Goal: Information Seeking & Learning: Learn about a topic

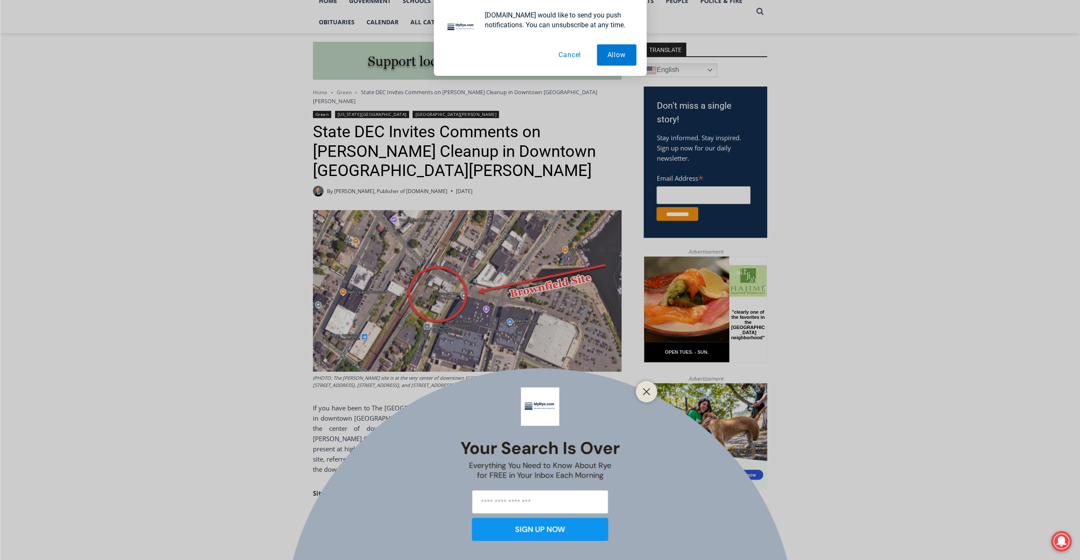
scroll to position [213, 0]
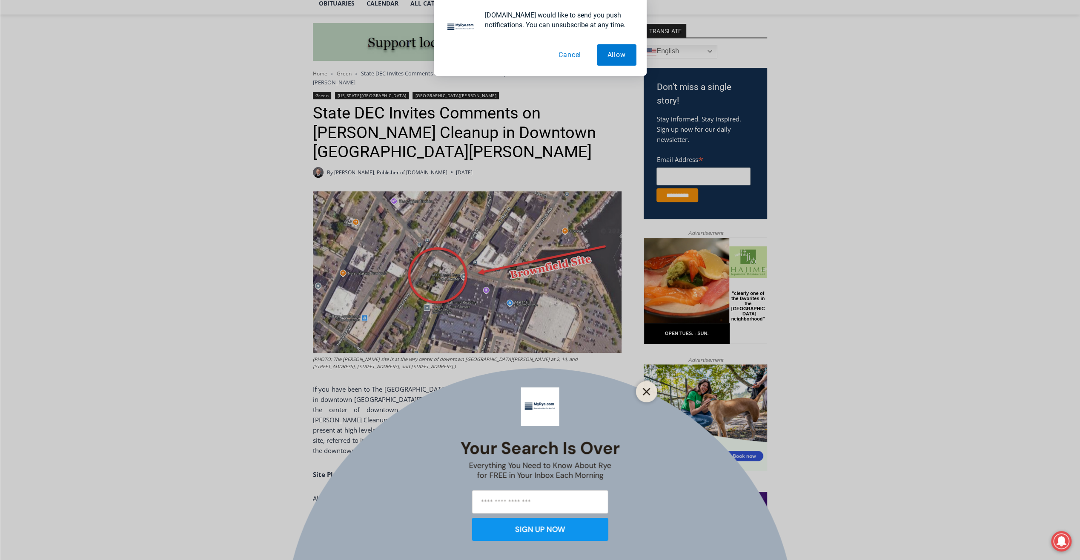
click at [647, 394] on icon "Close" at bounding box center [647, 392] width 8 height 8
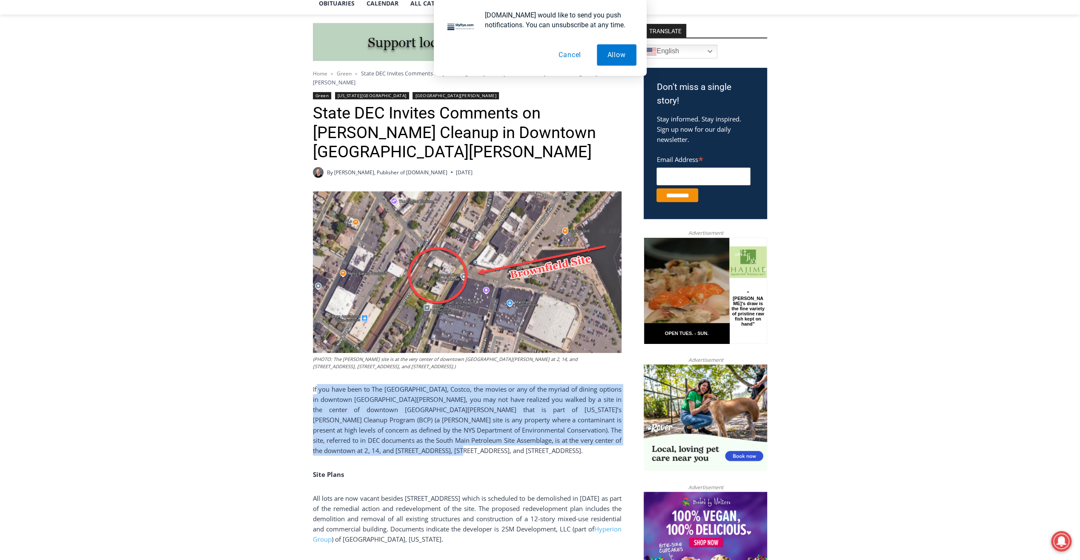
drag, startPoint x: 317, startPoint y: 381, endPoint x: 486, endPoint y: 443, distance: 180.1
click at [486, 443] on p "If you have been to The [GEOGRAPHIC_DATA], Costco, the movies or any of the myr…" at bounding box center [467, 420] width 309 height 72
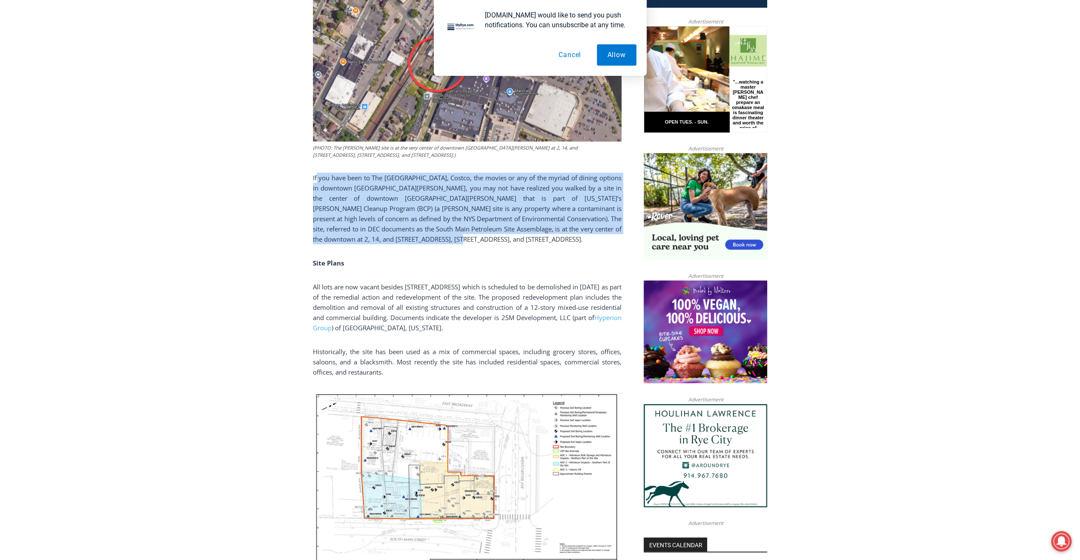
scroll to position [426, 0]
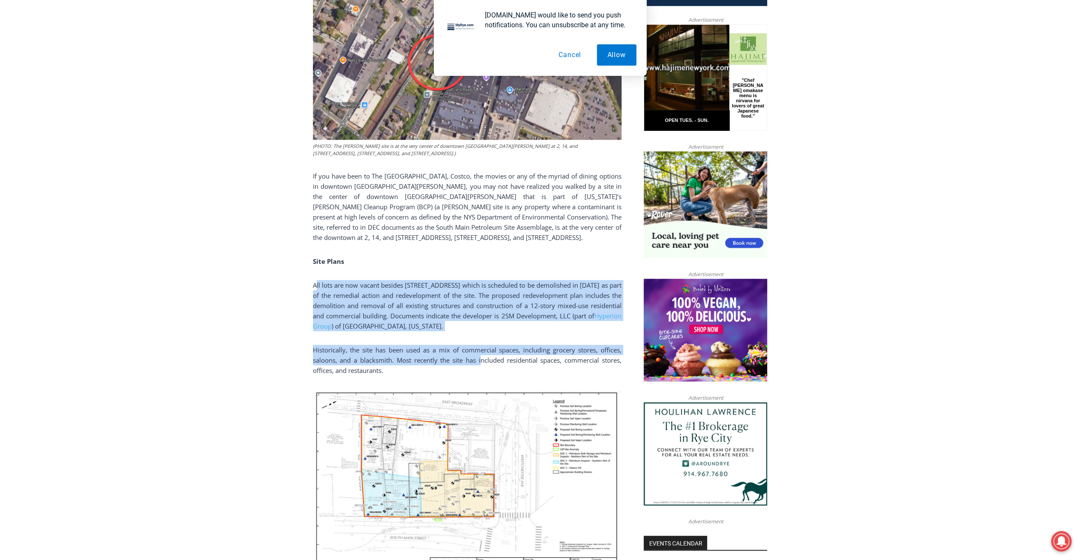
drag, startPoint x: 316, startPoint y: 279, endPoint x: 480, endPoint y: 348, distance: 177.8
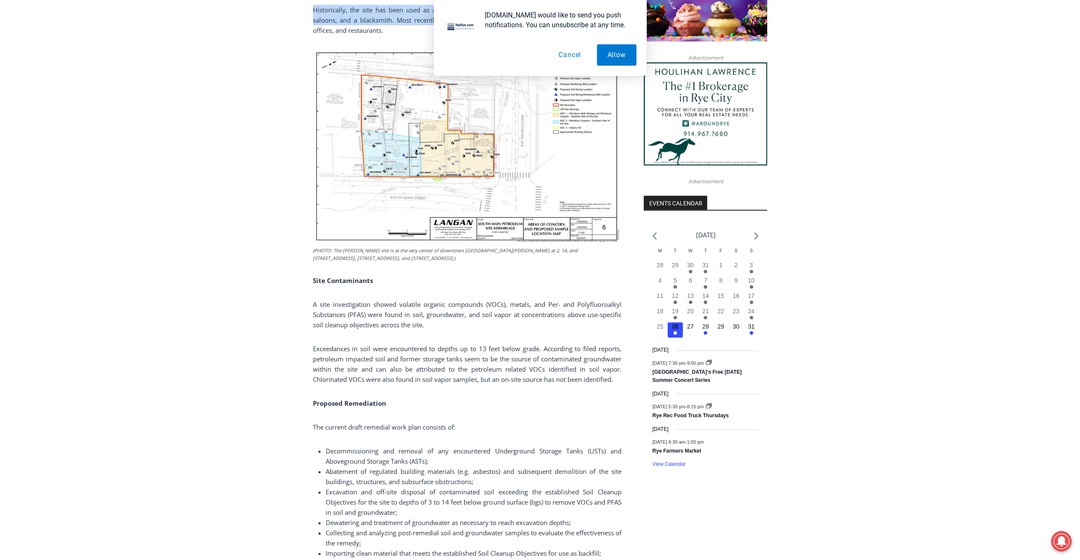
scroll to position [767, 0]
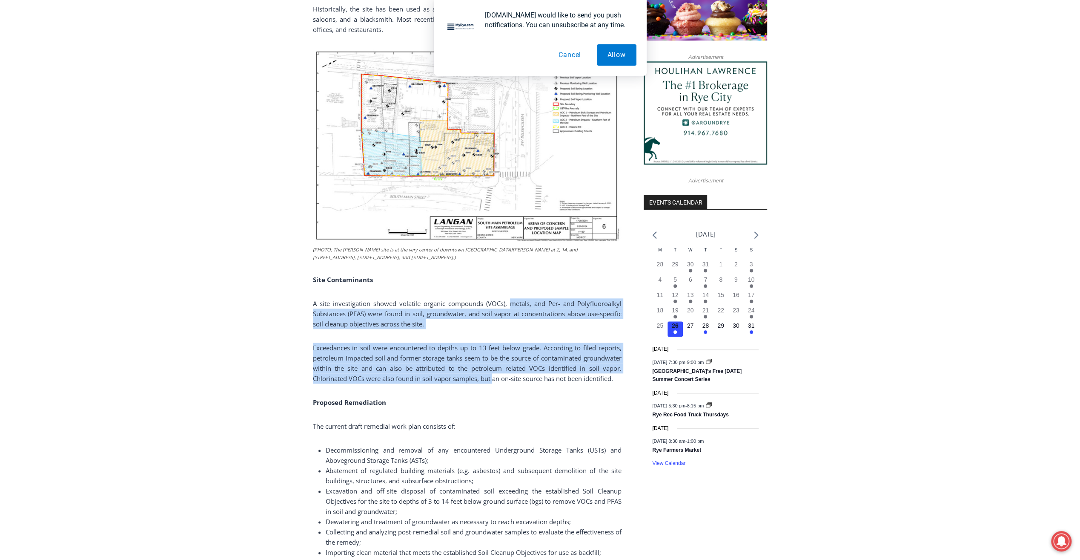
drag, startPoint x: 509, startPoint y: 298, endPoint x: 494, endPoint y: 370, distance: 73.3
click at [494, 370] on div "(PHOTO: The [PERSON_NAME] site is at the very center of downtown [GEOGRAPHIC_DA…" at bounding box center [467, 337] width 309 height 1398
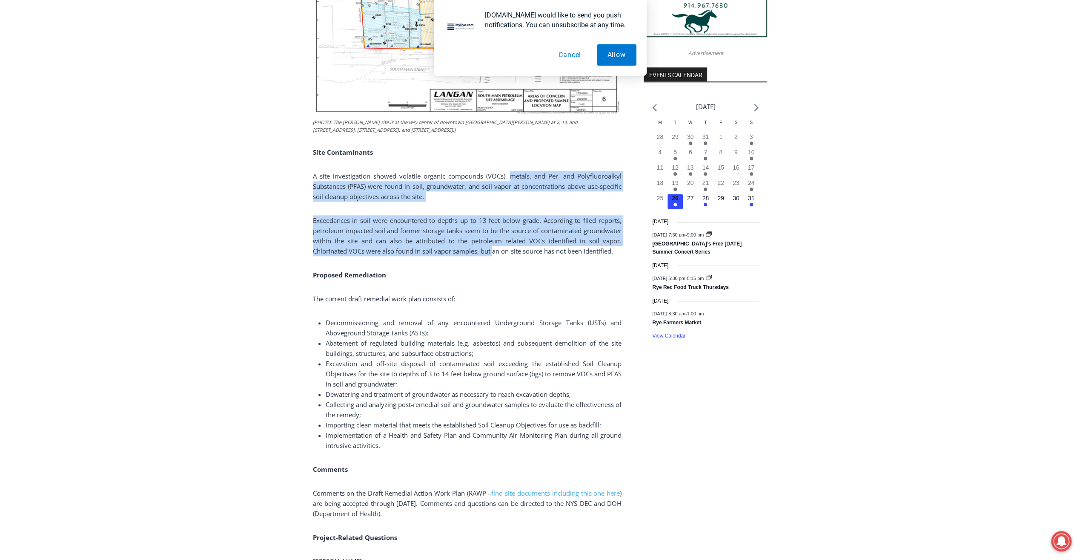
scroll to position [894, 0]
click at [347, 223] on span "Exceedances in soil were encountered to depths up to 13 feet below grade. Accor…" at bounding box center [467, 234] width 309 height 39
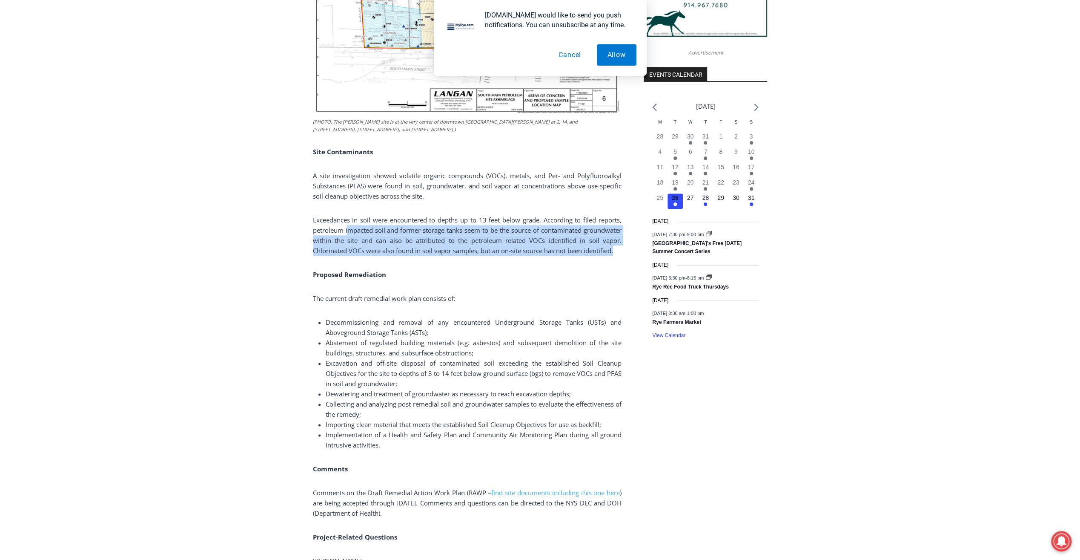
drag, startPoint x: 347, startPoint y: 219, endPoint x: 619, endPoint y: 239, distance: 272.5
click at [619, 239] on p "Exceedances in soil were encountered to depths up to 13 feet below grade. Accor…" at bounding box center [467, 235] width 309 height 41
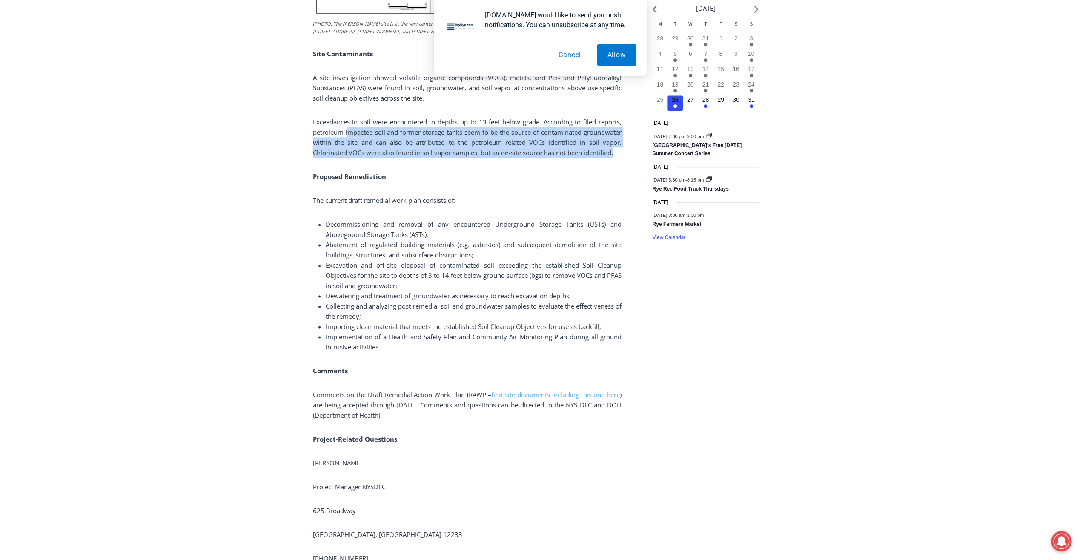
scroll to position [1022, 0]
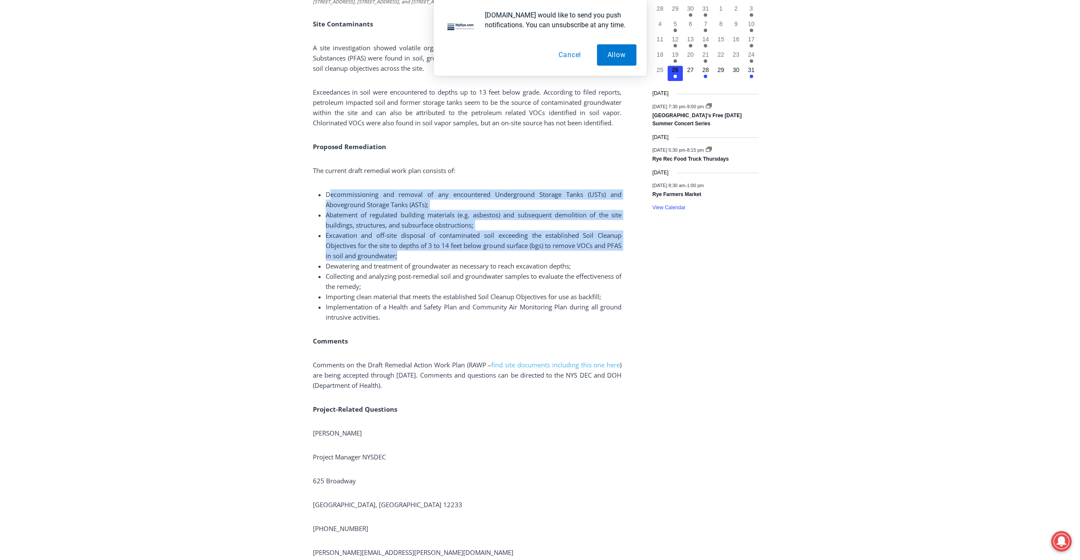
drag, startPoint x: 329, startPoint y: 184, endPoint x: 442, endPoint y: 243, distance: 127.2
click at [442, 243] on ul "Decommissioning and removal of any encountered Underground Storage Tanks (USTs)…" at bounding box center [467, 255] width 309 height 133
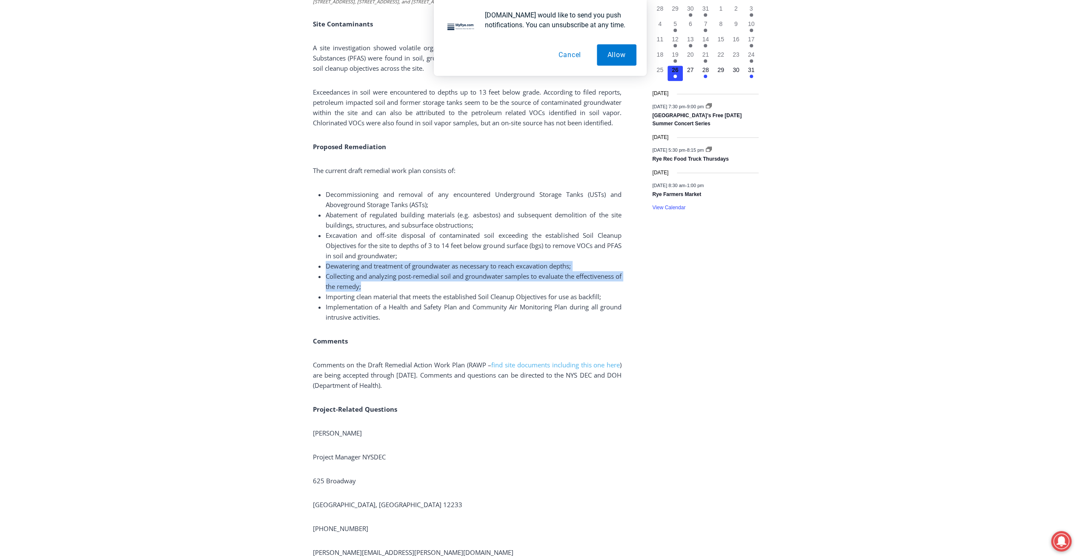
drag, startPoint x: 326, startPoint y: 256, endPoint x: 586, endPoint y: 276, distance: 260.1
click at [586, 276] on ul "Decommissioning and removal of any encountered Underground Storage Tanks (USTs)…" at bounding box center [467, 255] width 309 height 133
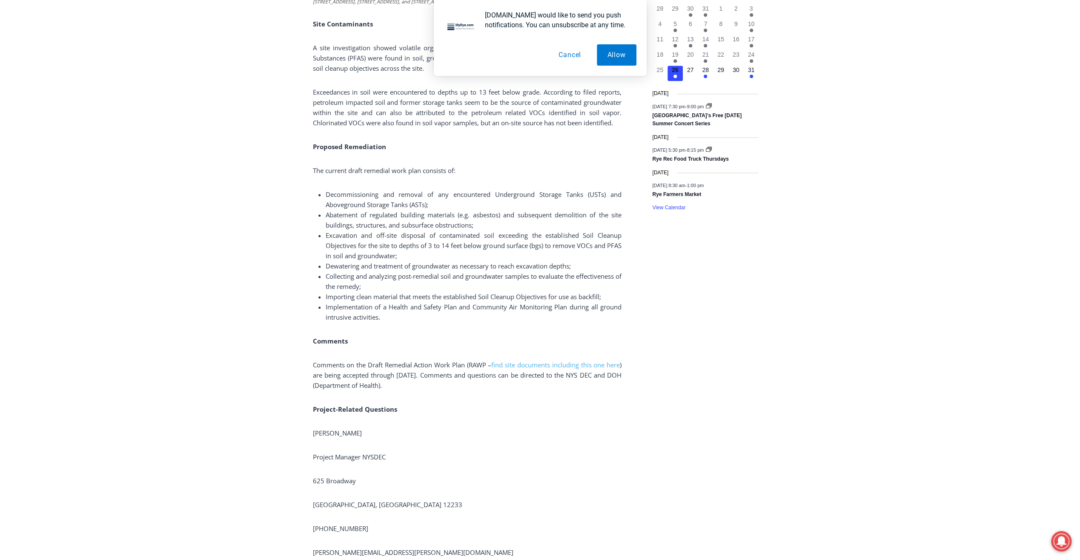
click at [402, 302] on span "Implementation of a Health and Safety Plan and Community Air Monitoring Plan du…" at bounding box center [474, 311] width 296 height 19
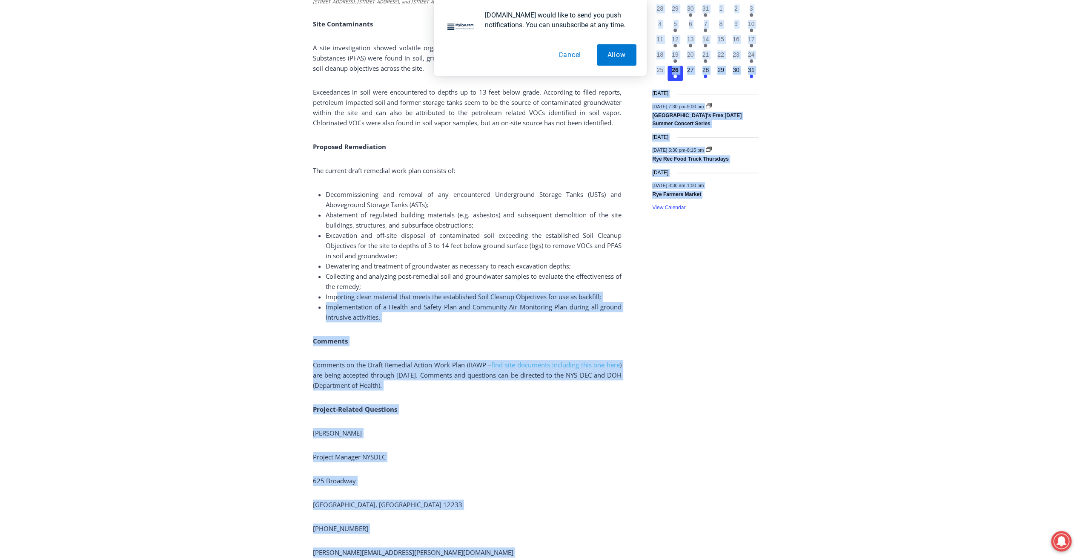
drag, startPoint x: 336, startPoint y: 289, endPoint x: 637, endPoint y: 366, distance: 310.5
click at [637, 366] on div "Home > Green > State DEC Invites Comments on [PERSON_NAME] Cleanup in Downtown …" at bounding box center [540, 343] width 455 height 2258
drag, startPoint x: 637, startPoint y: 366, endPoint x: 553, endPoint y: 383, distance: 86.0
click at [553, 383] on div "(PHOTO: The [PERSON_NAME] site is at the very center of downtown [GEOGRAPHIC_DA…" at bounding box center [467, 81] width 309 height 1398
click at [506, 302] on span "Implementation of a Health and Safety Plan and Community Air Monitoring Plan du…" at bounding box center [474, 311] width 296 height 19
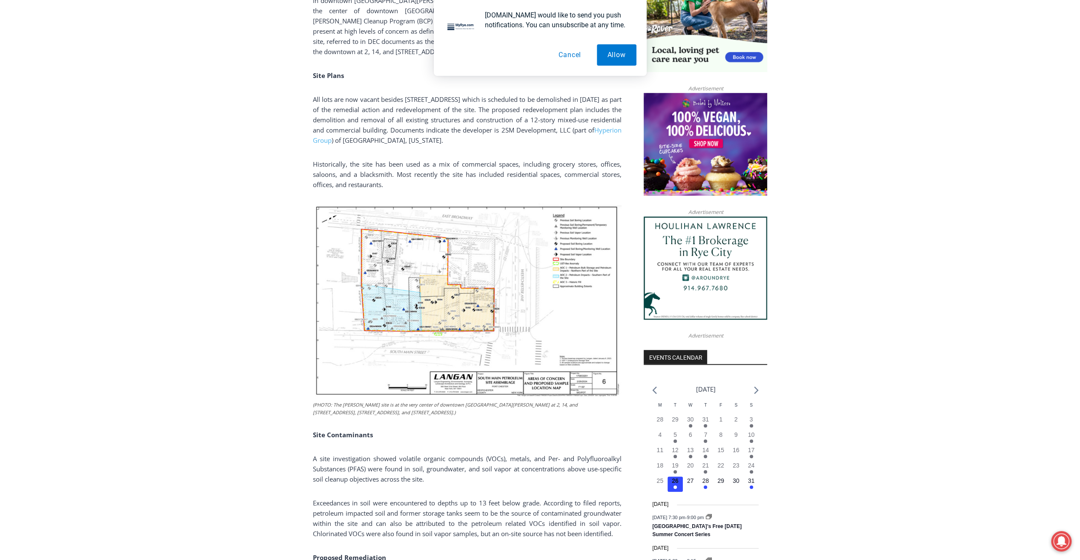
scroll to position [504, 0]
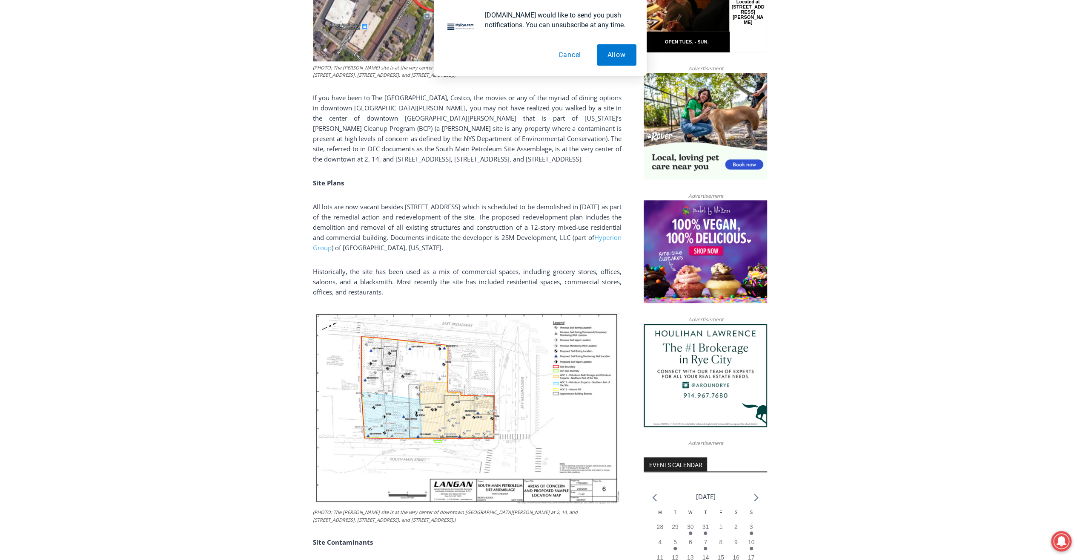
click at [566, 56] on button "Cancel" at bounding box center [570, 54] width 44 height 21
